Goal: Task Accomplishment & Management: Use online tool/utility

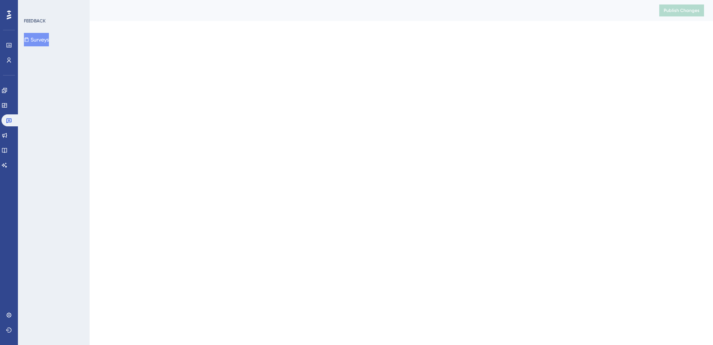
click at [127, 0] on html "Performance Users Engagement Widgets Feedback Product Updates Knowledge Base AI…" at bounding box center [356, 0] width 713 height 0
